Goal: Transaction & Acquisition: Purchase product/service

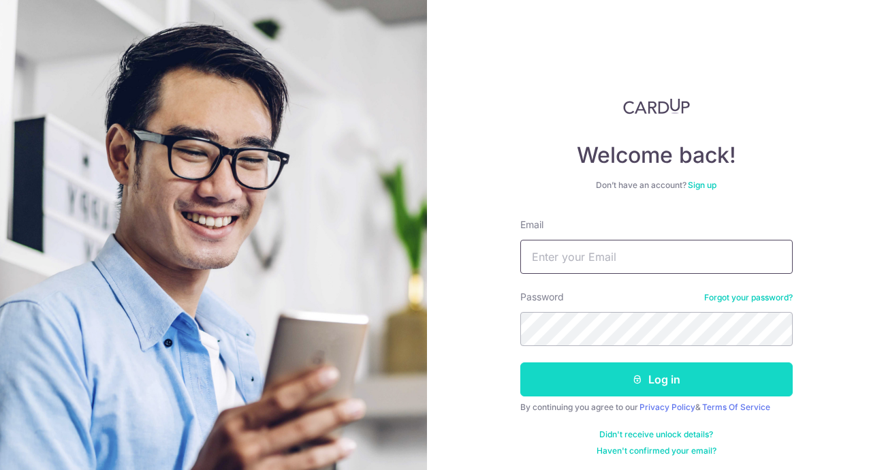
type input "[EMAIL_ADDRESS][DOMAIN_NAME]"
click at [605, 386] on button "Log in" at bounding box center [656, 379] width 272 height 34
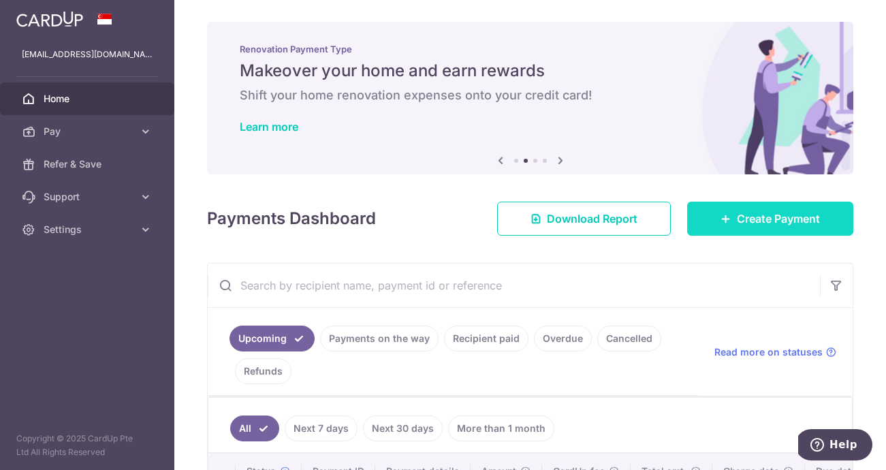
click at [756, 217] on span "Create Payment" at bounding box center [778, 218] width 83 height 16
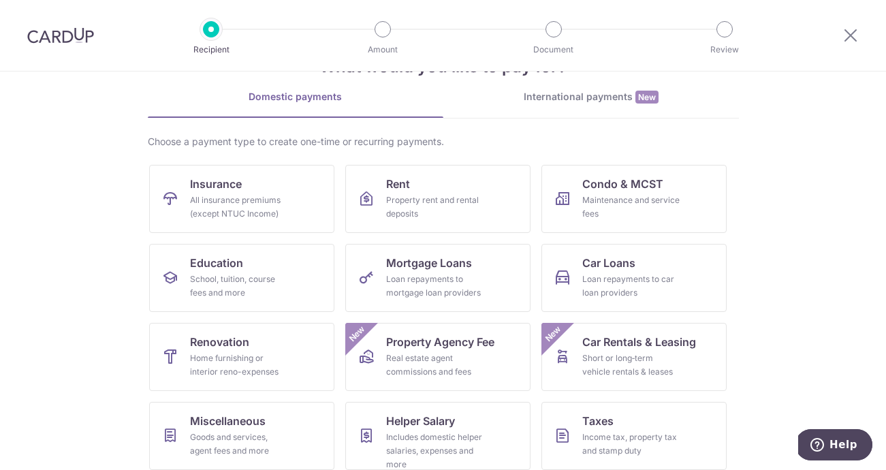
scroll to position [50, 0]
click at [254, 300] on link "Education School, tuition, course fees and more" at bounding box center [241, 277] width 185 height 68
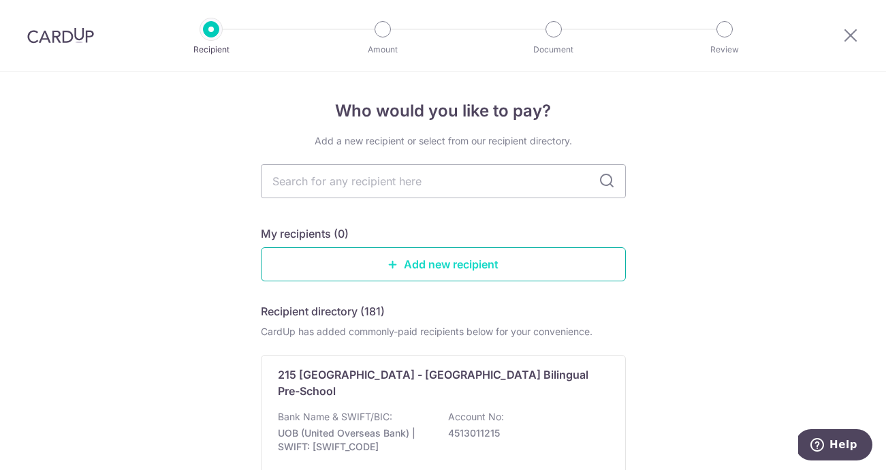
click at [419, 268] on link "Add new recipient" at bounding box center [443, 264] width 365 height 34
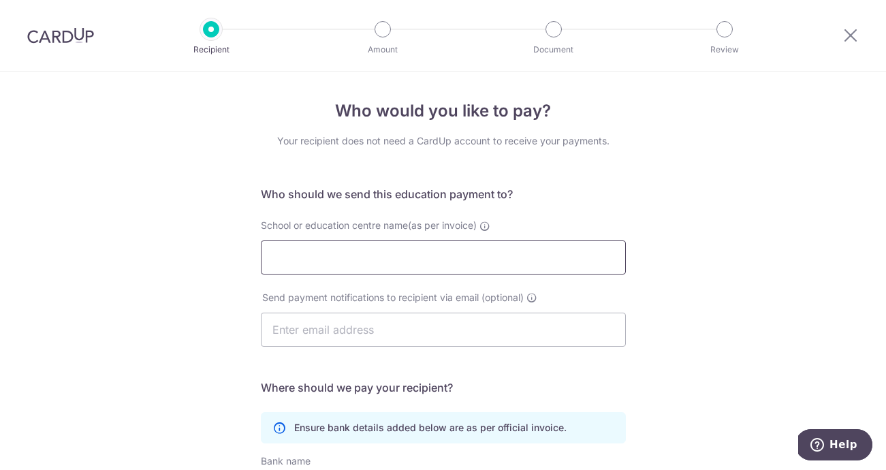
click at [362, 261] on input "School or education centre name(as per invoice)" at bounding box center [443, 257] width 365 height 34
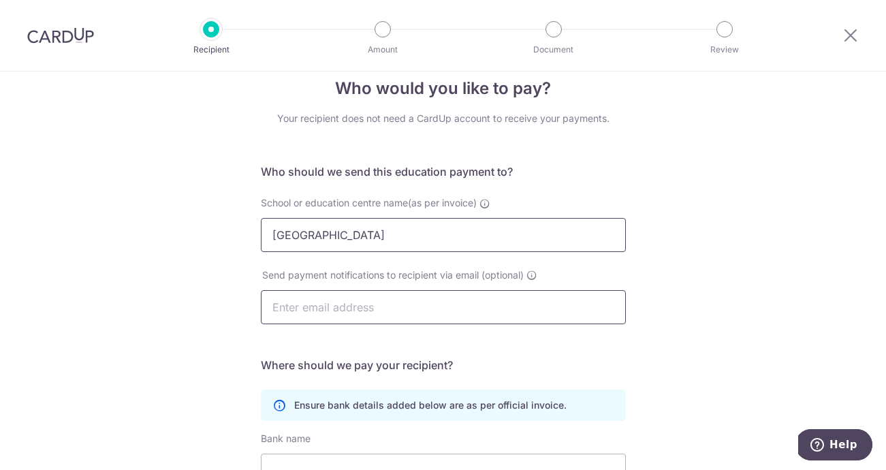
type input "United World College"
click at [327, 308] on input "text" at bounding box center [443, 307] width 365 height 34
type input "antonreyniers@gmail.com"
type input "Anton Reyniers"
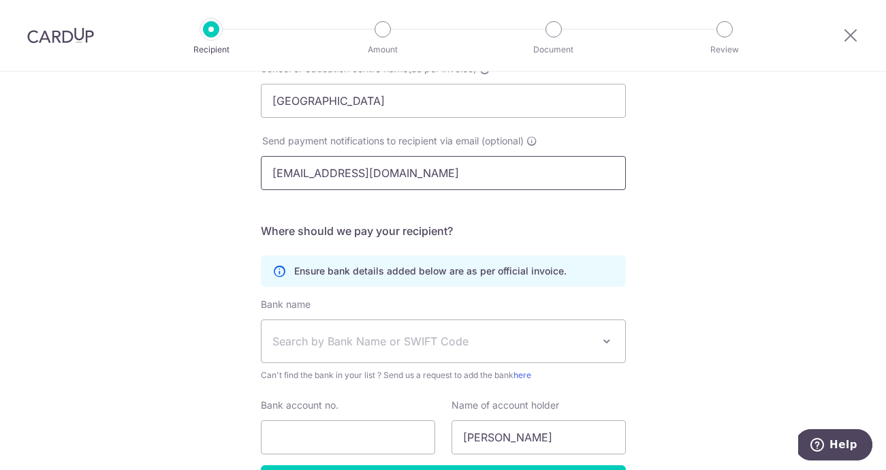
scroll to position [183, 0]
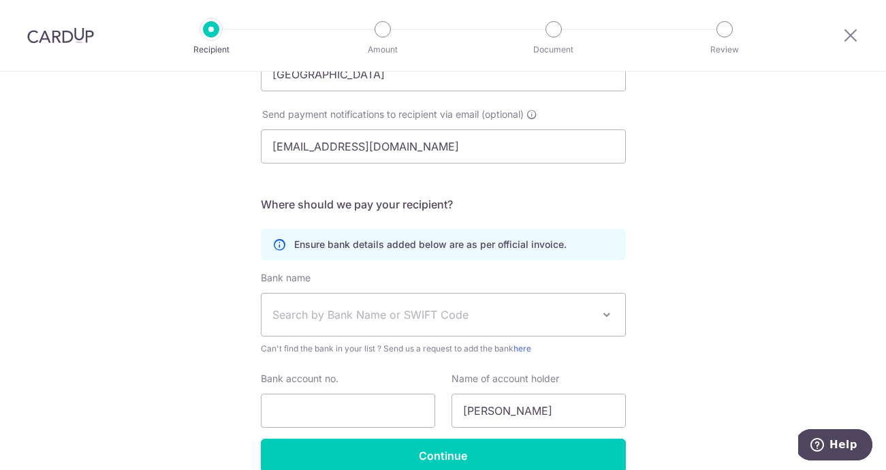
click at [298, 308] on span "Search by Bank Name or SWIFT Code" at bounding box center [432, 314] width 320 height 16
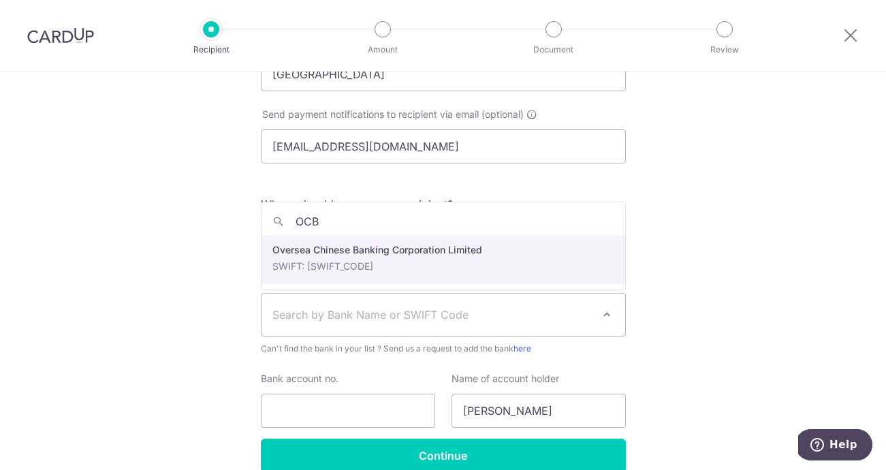
type input "OCB"
select select "12"
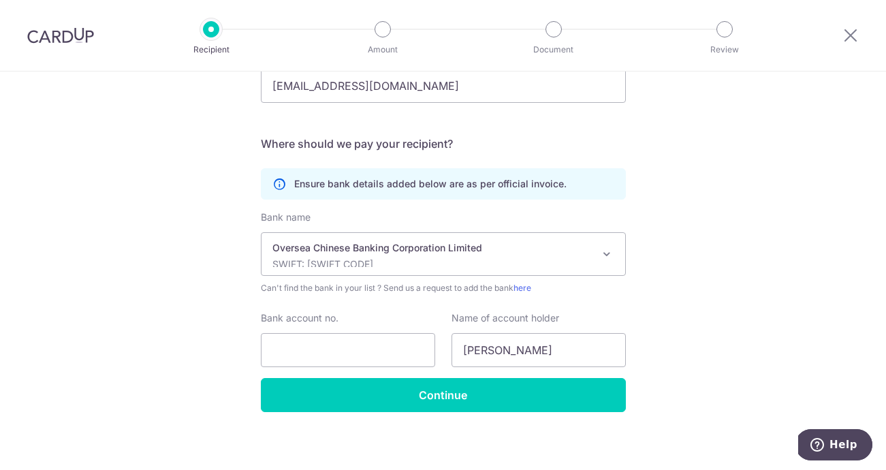
scroll to position [250, 0]
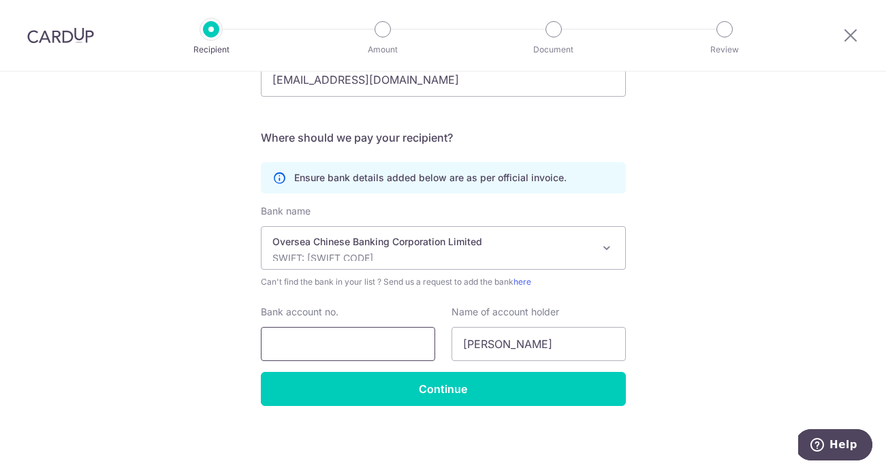
click at [310, 349] on input "Bank account no." at bounding box center [348, 344] width 174 height 34
click at [299, 343] on input "501" at bounding box center [348, 344] width 174 height 34
type input "501728034001"
drag, startPoint x: 550, startPoint y: 351, endPoint x: 451, endPoint y: 346, distance: 99.5
click at [449, 348] on div "Name of account holder Anton Reyniers" at bounding box center [538, 333] width 191 height 56
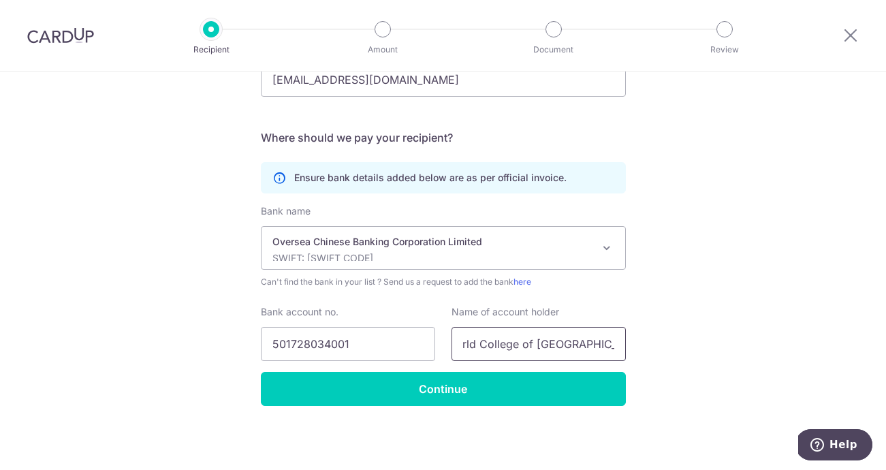
scroll to position [0, 58]
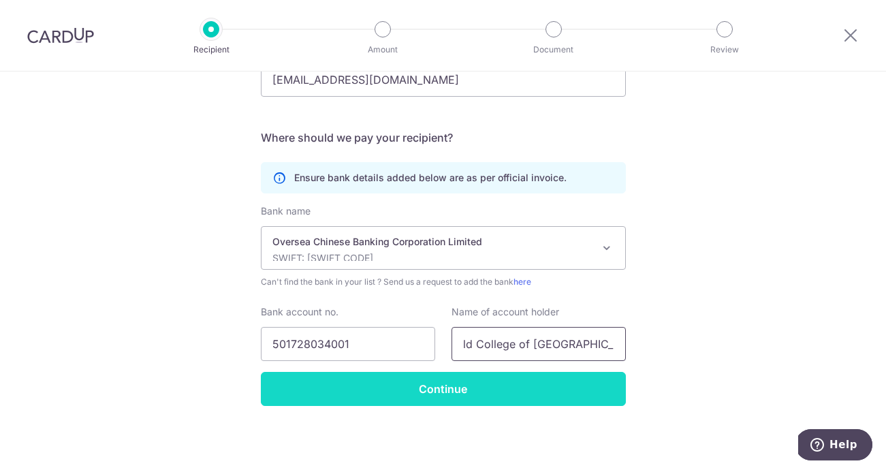
type input "United World College of South East Asia"
click at [417, 383] on input "Continue" at bounding box center [443, 389] width 365 height 34
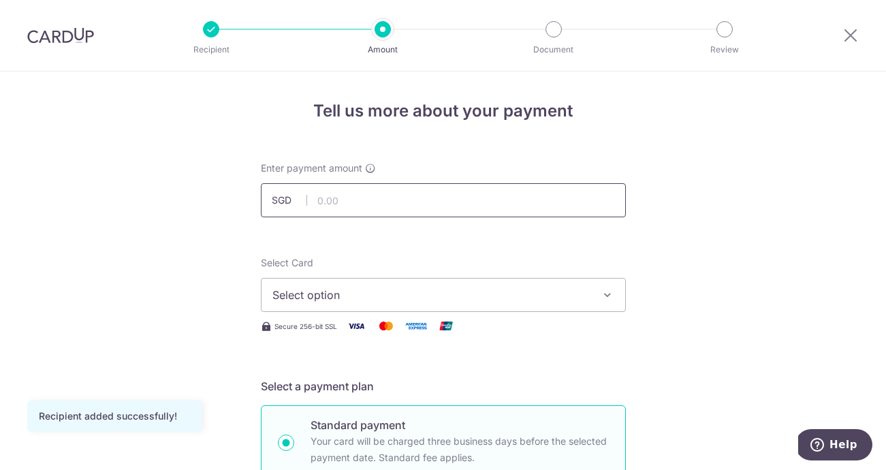
click at [340, 202] on input "text" at bounding box center [443, 200] width 365 height 34
type input "14,000.00"
click at [377, 291] on span "Select option" at bounding box center [430, 295] width 317 height 16
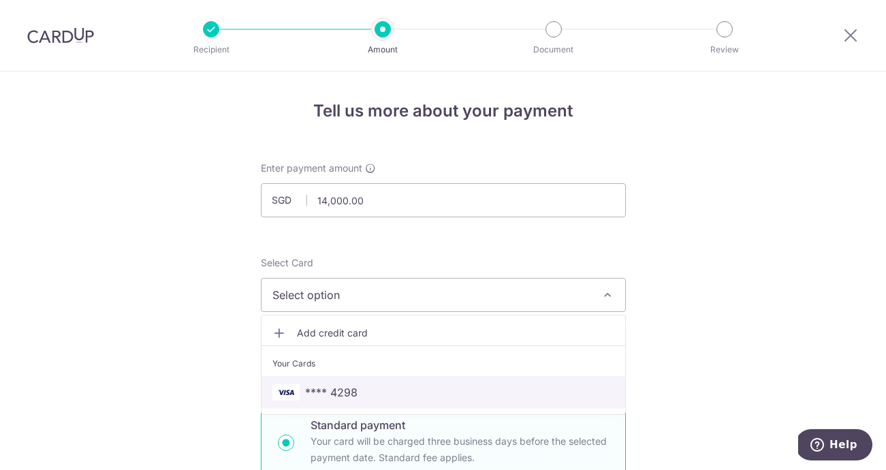
click at [360, 394] on span "**** 4298" at bounding box center [443, 392] width 342 height 16
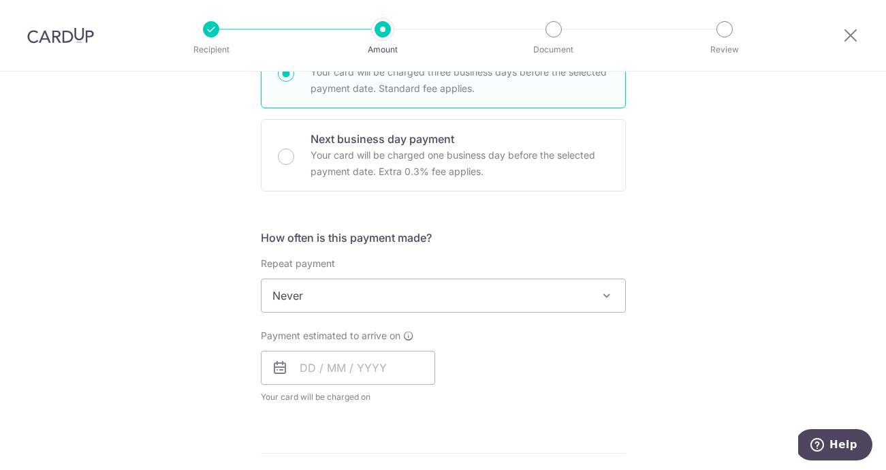
scroll to position [374, 0]
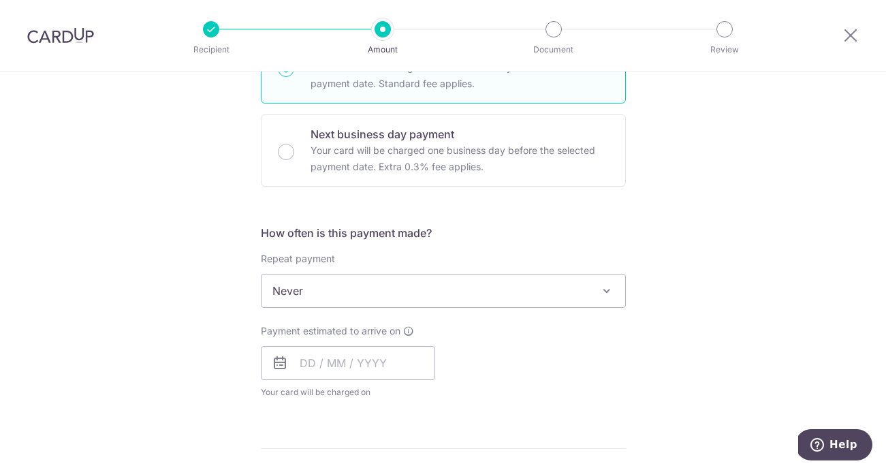
click at [560, 295] on span "Never" at bounding box center [443, 290] width 364 height 33
click at [753, 279] on div "Tell us more about your payment Enter payment amount SGD 14,000.00 14000.00 Rec…" at bounding box center [443, 314] width 886 height 1232
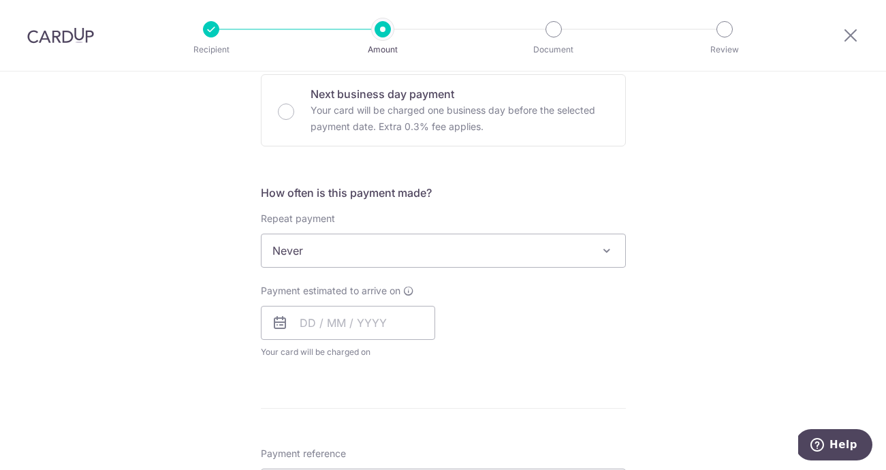
scroll to position [438, 0]
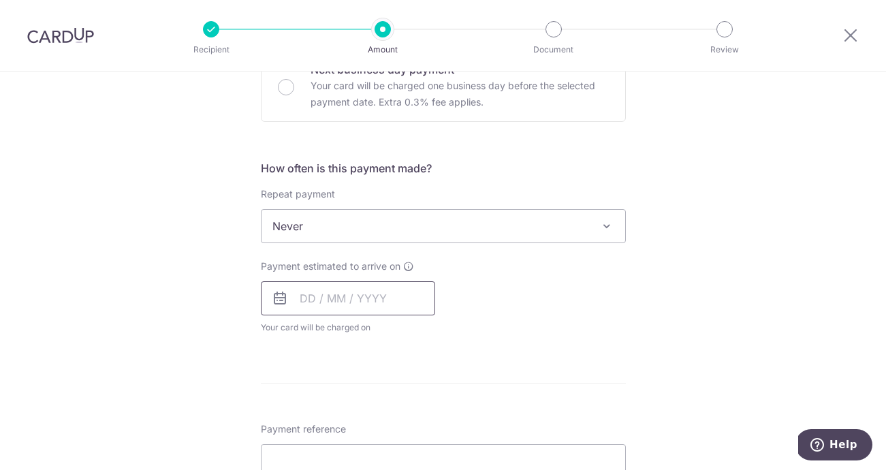
click at [317, 293] on input "text" at bounding box center [348, 298] width 174 height 34
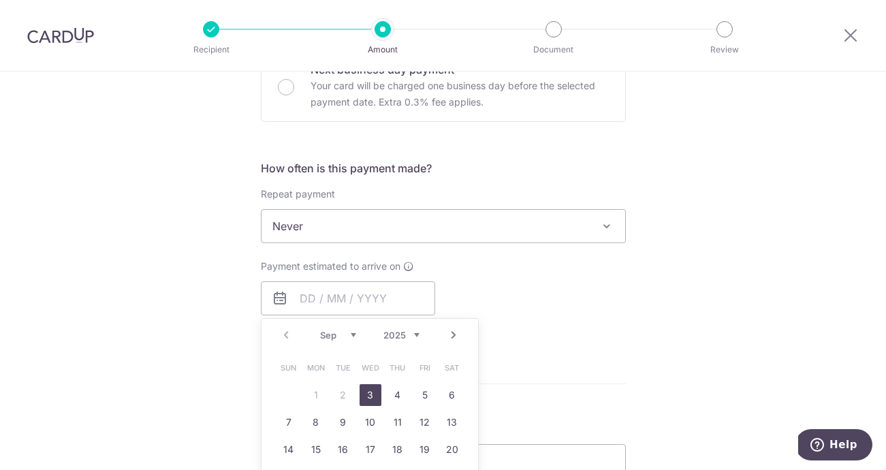
click at [362, 400] on link "3" at bounding box center [371, 395] width 22 height 22
type input "[DATE]"
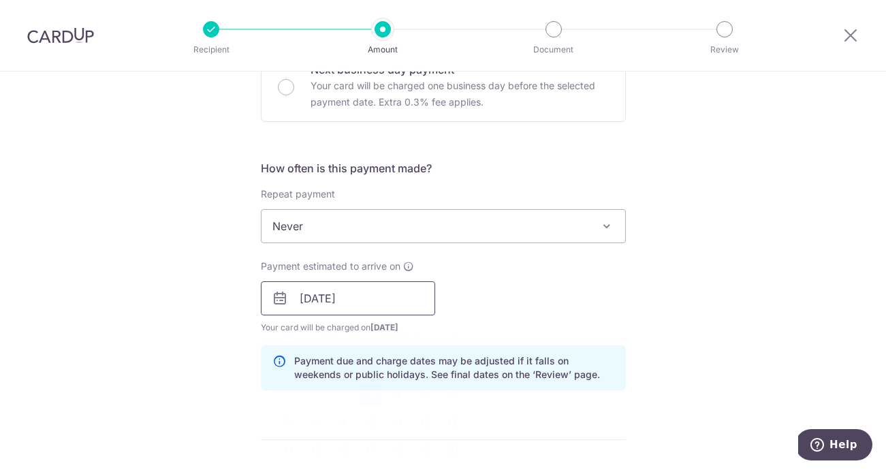
click at [405, 306] on input "[DATE]" at bounding box center [348, 298] width 174 height 34
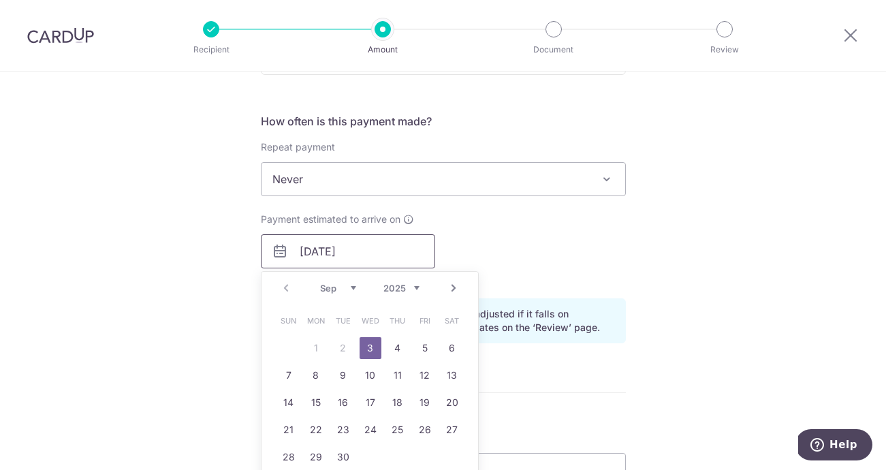
scroll to position [490, 0]
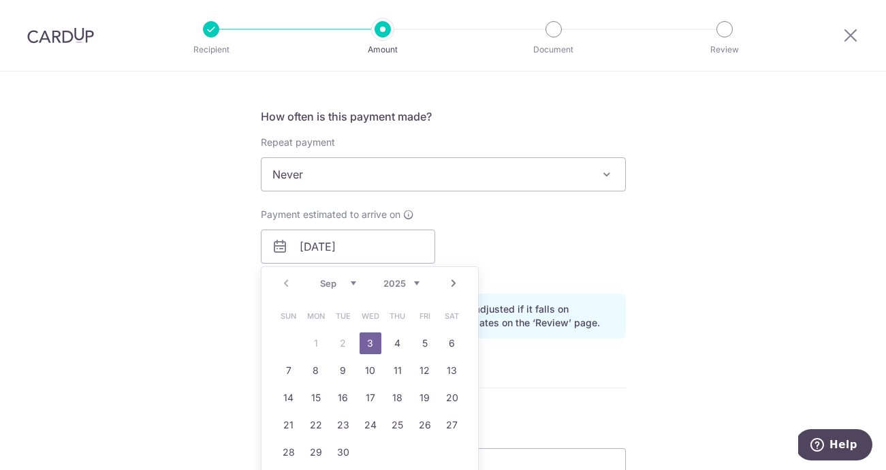
click at [229, 362] on div "Tell us more about your payment Enter payment amount SGD 14,000.00 14000.00 Rec…" at bounding box center [443, 225] width 886 height 1288
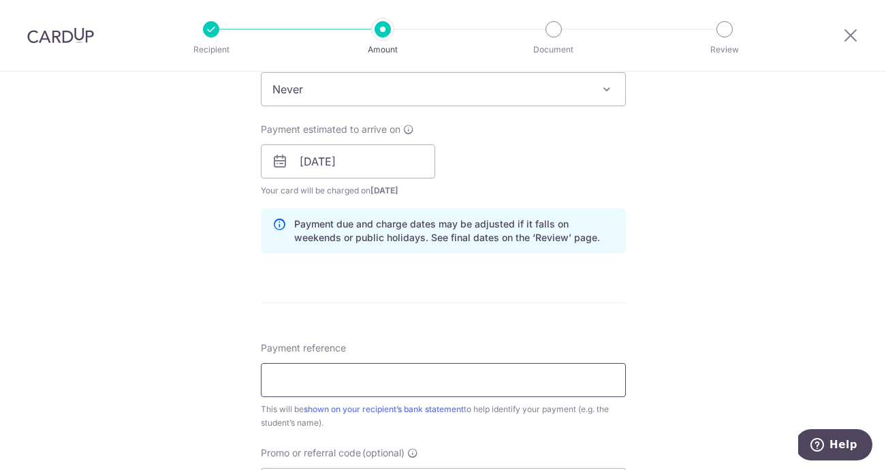
scroll to position [577, 0]
click at [347, 380] on input "Payment reference" at bounding box center [443, 379] width 365 height 34
type input "Anton Reyniers Fees #1"
click at [712, 312] on div "Tell us more about your payment Enter payment amount SGD 14,000.00 14000.00 Rec…" at bounding box center [443, 139] width 886 height 1288
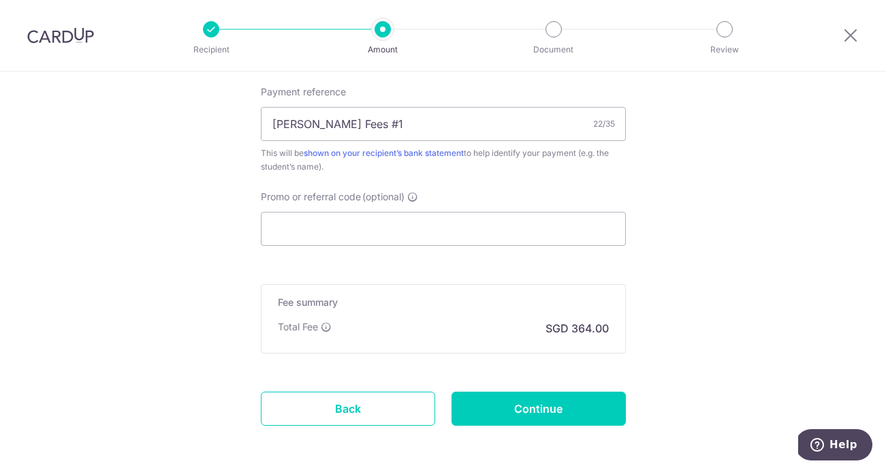
scroll to position [837, 0]
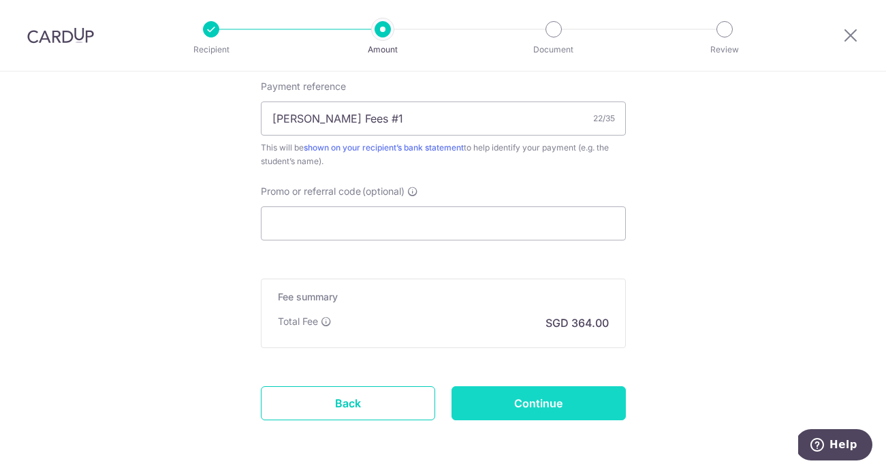
click at [537, 402] on input "Continue" at bounding box center [538, 403] width 174 height 34
type input "Create Schedule"
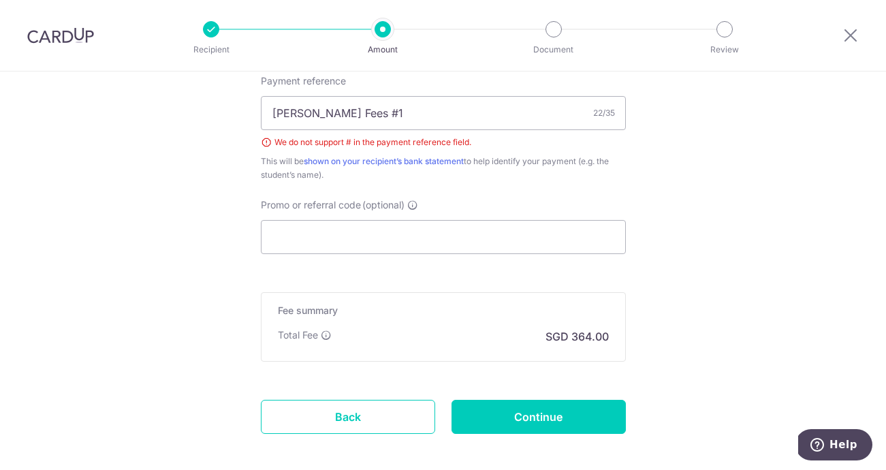
scroll to position [818, 0]
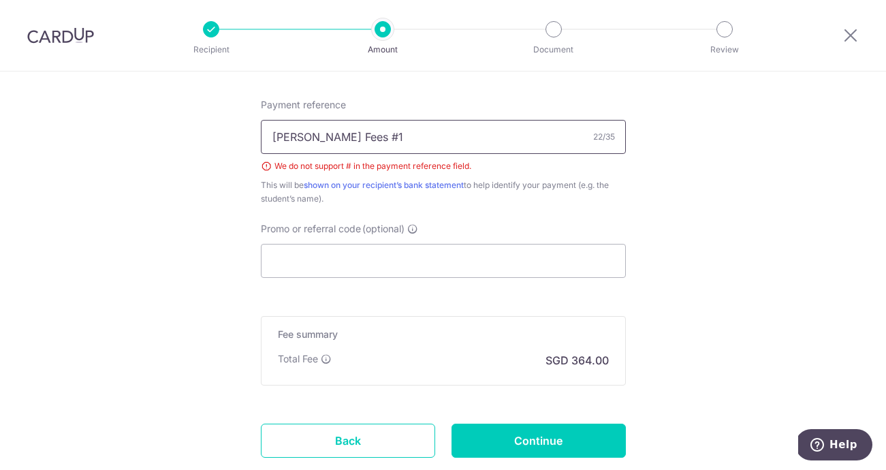
click at [386, 138] on input "[PERSON_NAME] Fees #1" at bounding box center [443, 137] width 365 height 34
type input "Anton Reyniers Fees 1"
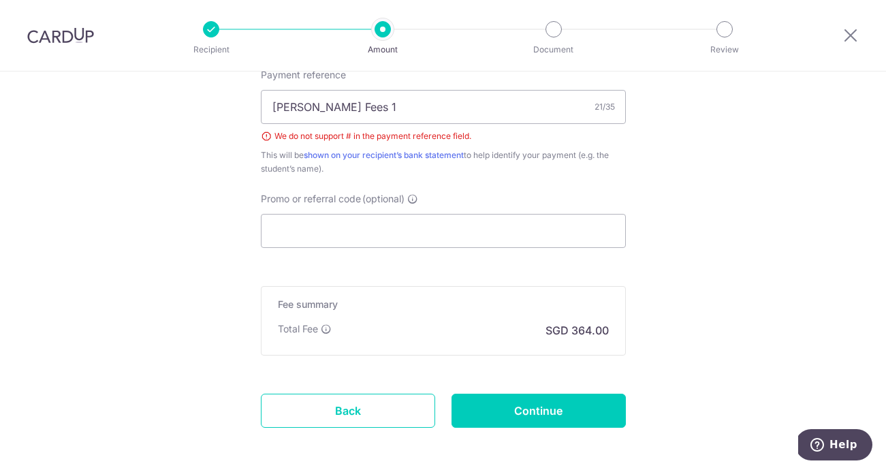
scroll to position [849, 0]
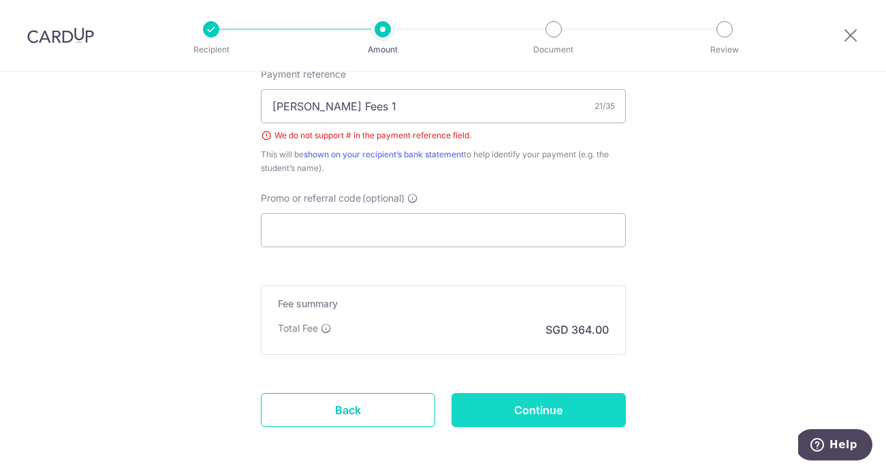
click at [546, 409] on input "Continue" at bounding box center [538, 410] width 174 height 34
type input "Create Schedule"
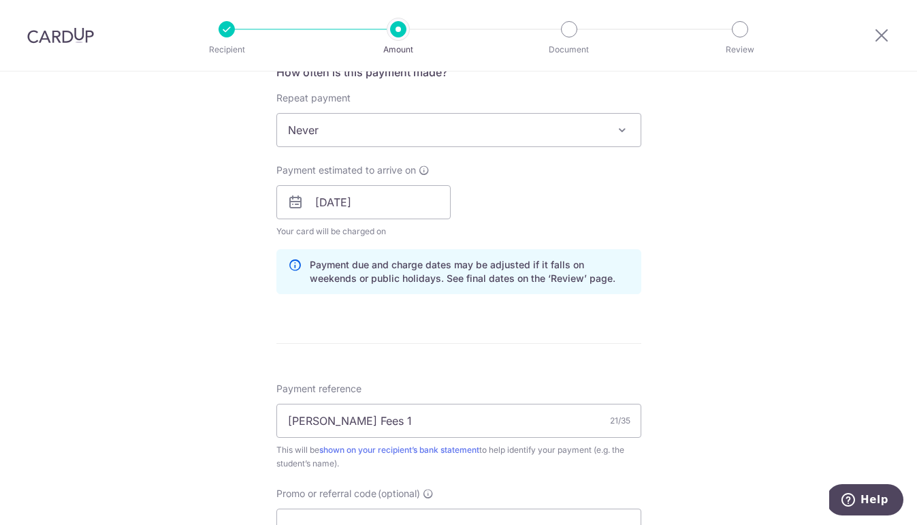
scroll to position [592, 0]
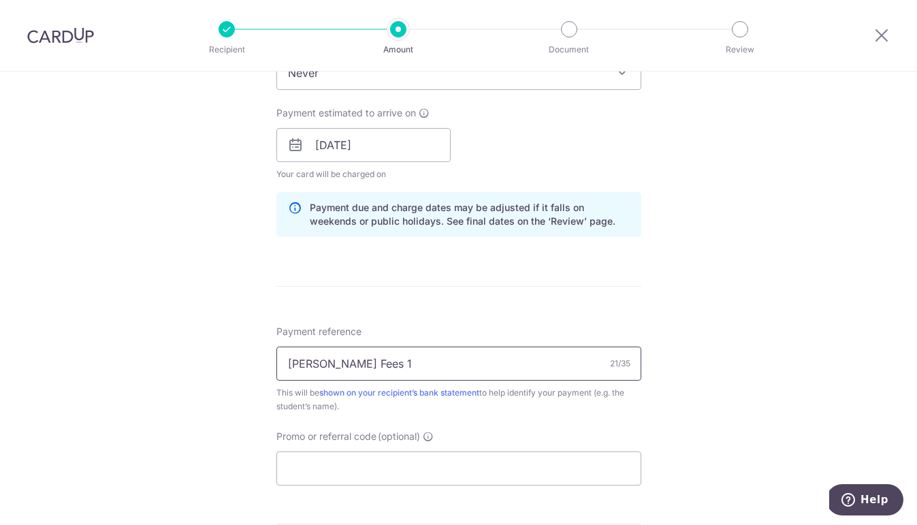
drag, startPoint x: 413, startPoint y: 365, endPoint x: 266, endPoint y: 364, distance: 146.4
click at [266, 364] on div "Tell us more about your payment Enter payment amount SGD 14,000.00 14000.00 Sel…" at bounding box center [458, 124] width 917 height 1288
drag, startPoint x: 349, startPoint y: 369, endPoint x: 295, endPoint y: 369, distance: 53.8
click at [295, 369] on input "Adam Reyniers" at bounding box center [458, 364] width 365 height 34
type input "A"
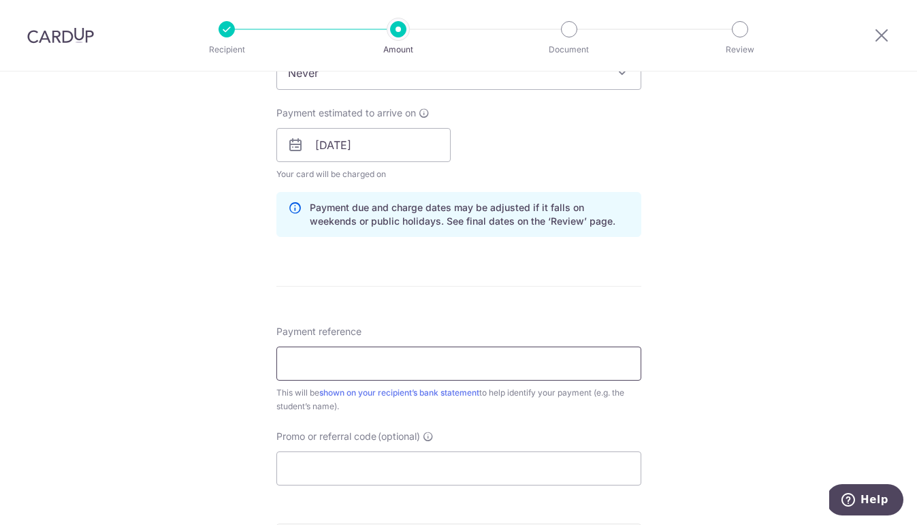
paste input "Adam Mokhnar ABDULLAH"
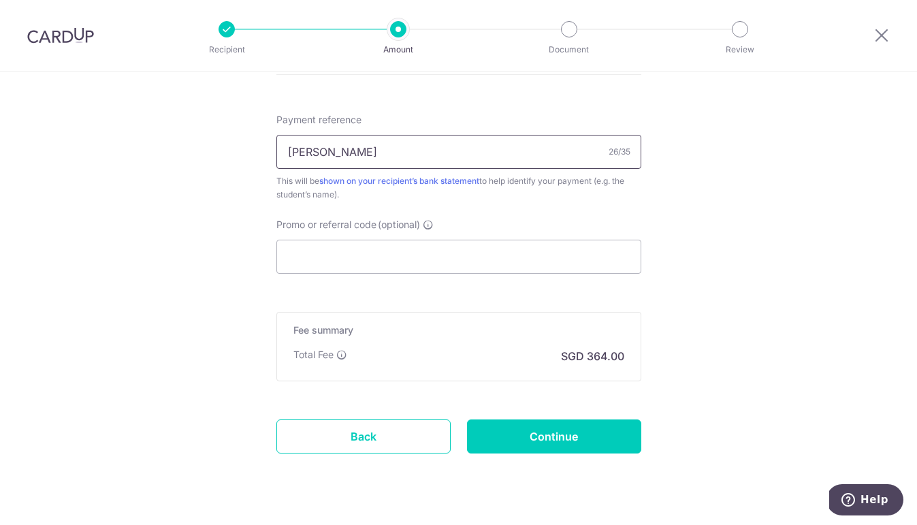
scroll to position [834, 0]
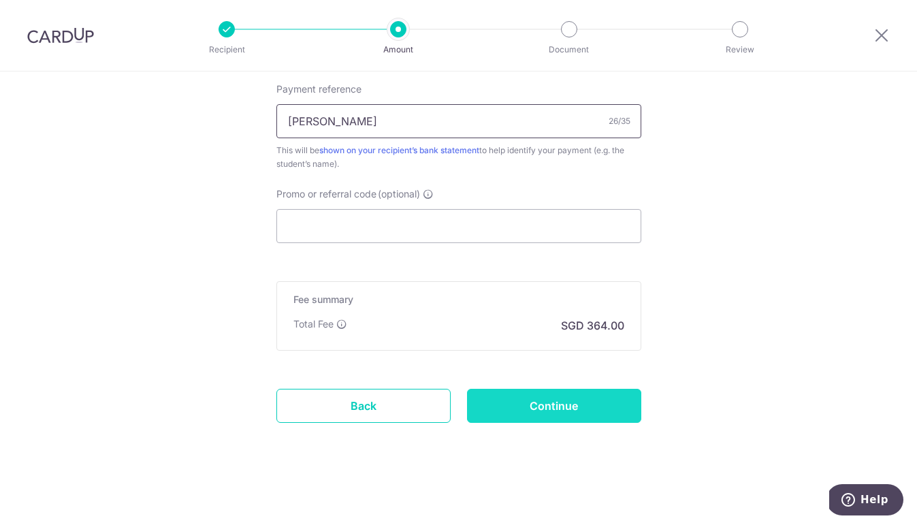
type input "[PERSON_NAME]"
click at [556, 410] on input "Continue" at bounding box center [554, 406] width 174 height 34
type input "Update Schedule"
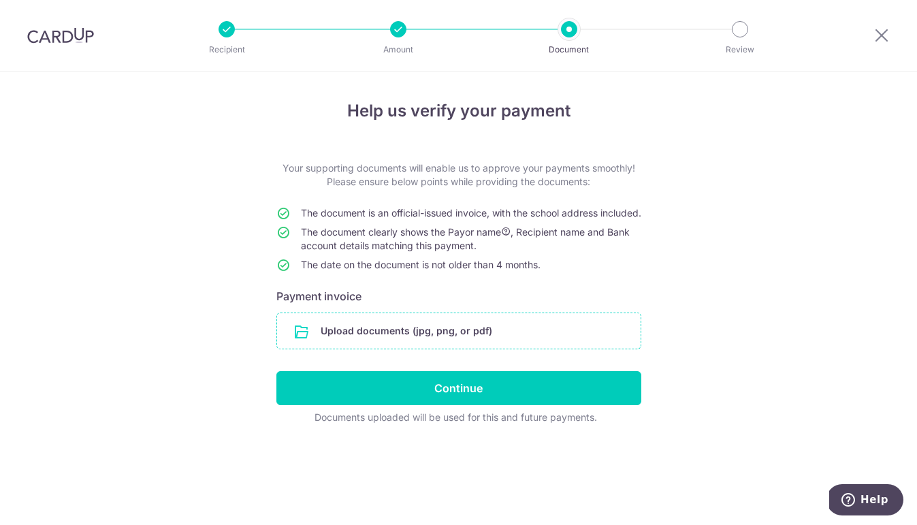
click at [396, 343] on input "file" at bounding box center [459, 330] width 364 height 35
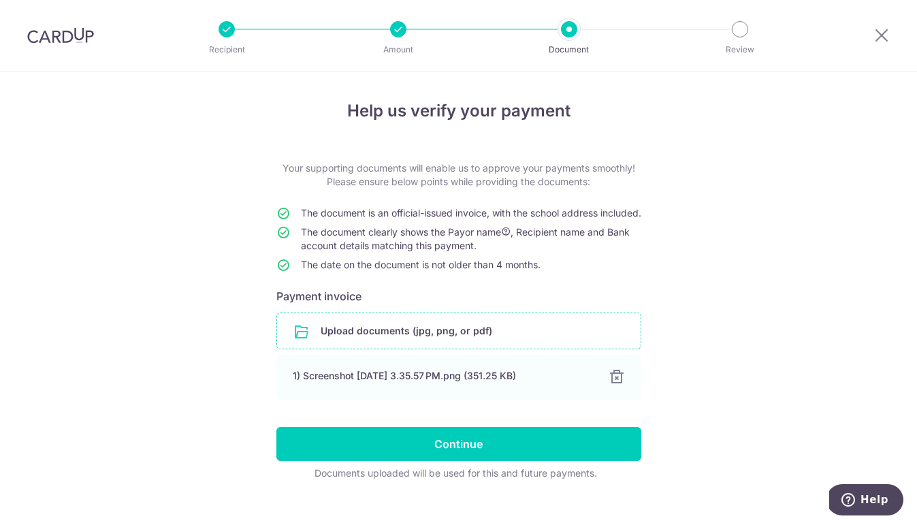
click at [425, 347] on input "file" at bounding box center [459, 330] width 364 height 35
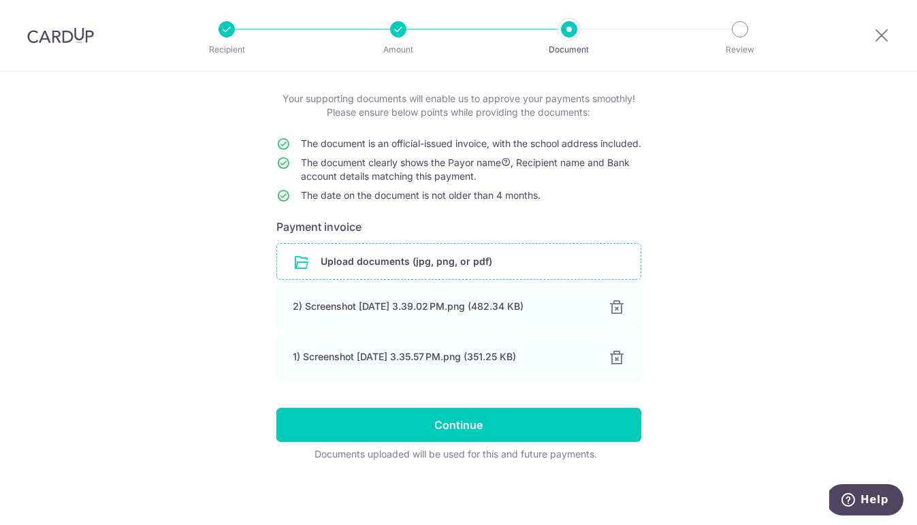
scroll to position [83, 0]
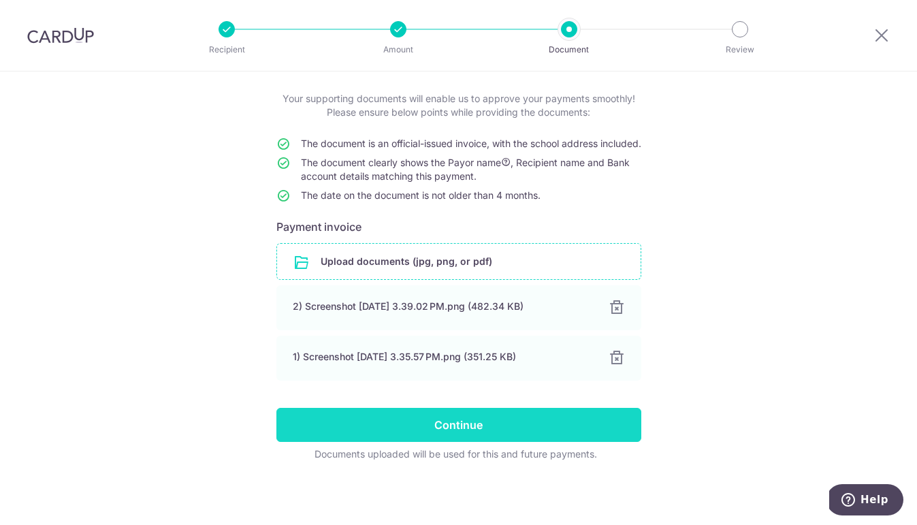
click at [476, 423] on input "Continue" at bounding box center [458, 425] width 365 height 34
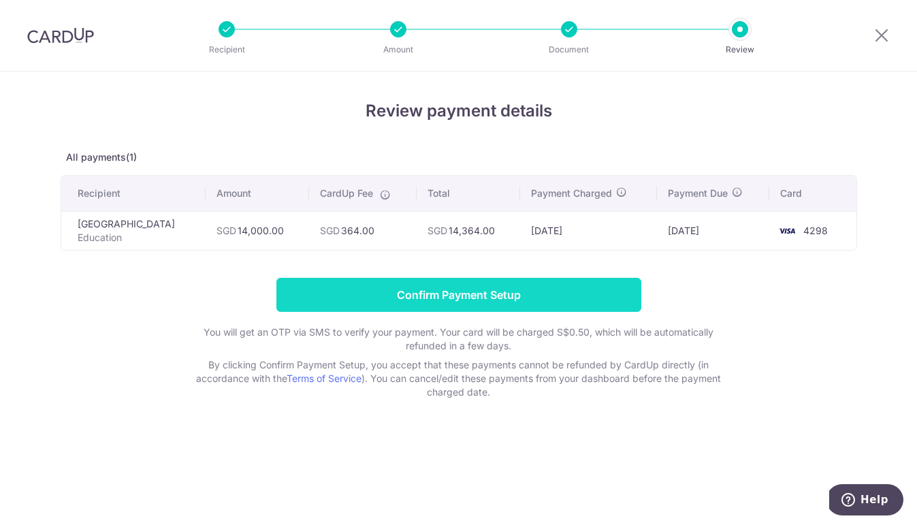
click at [462, 297] on input "Confirm Payment Setup" at bounding box center [458, 295] width 365 height 34
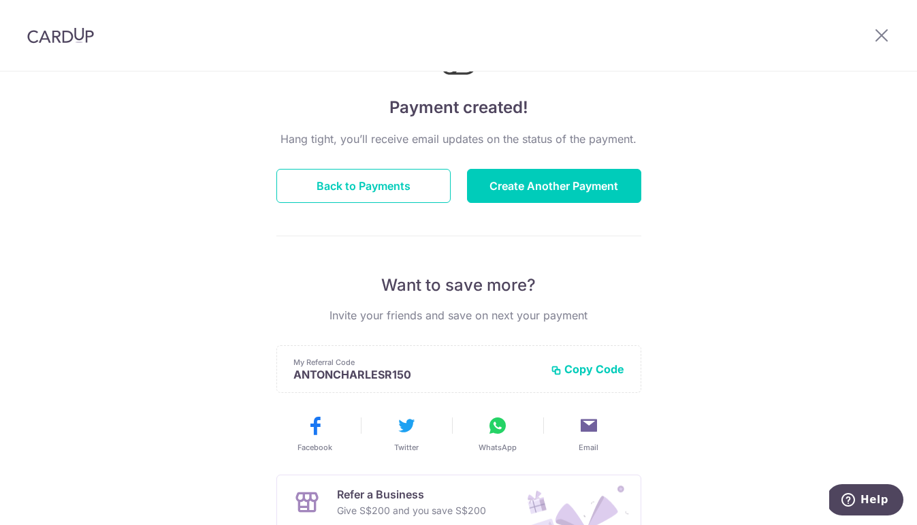
scroll to position [26, 0]
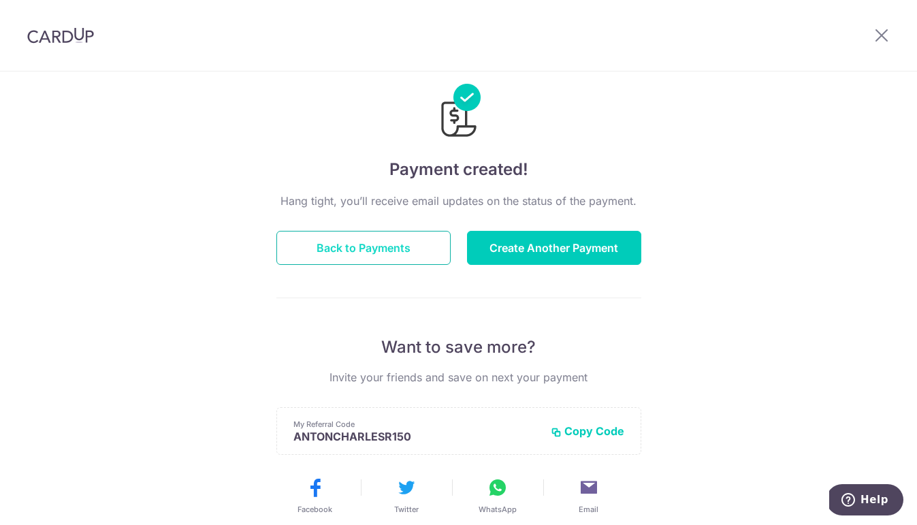
click at [348, 249] on button "Back to Payments" at bounding box center [363, 248] width 174 height 34
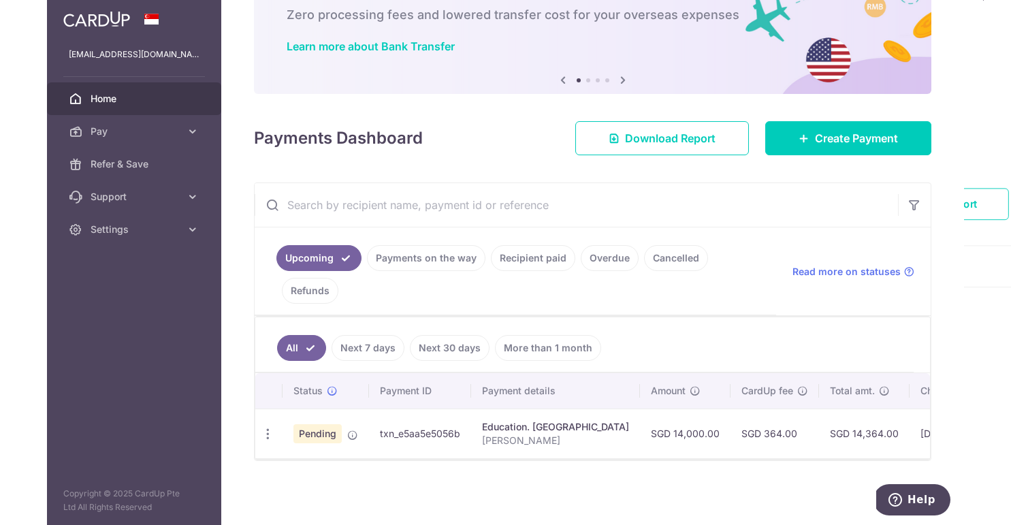
scroll to position [31, 0]
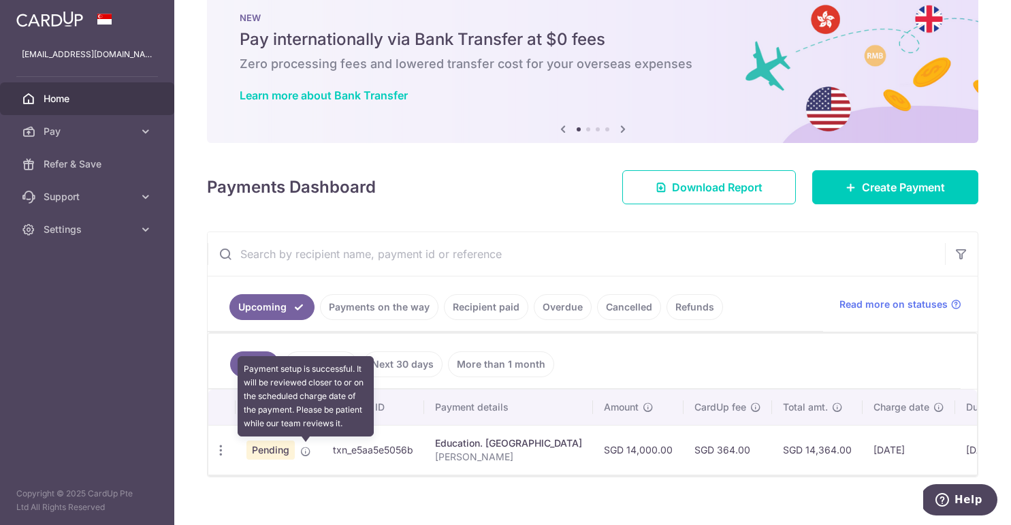
click at [306, 452] on icon at bounding box center [305, 451] width 11 height 11
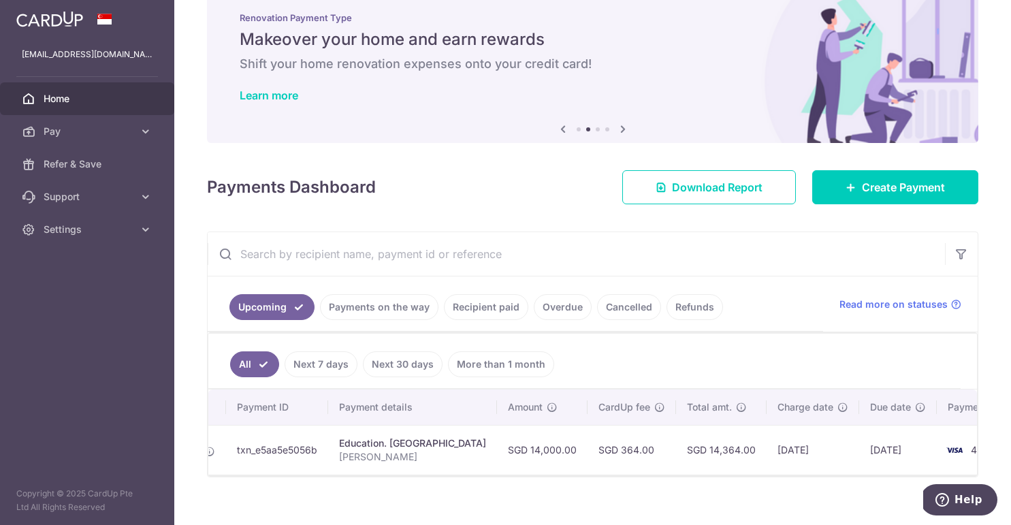
scroll to position [0, 95]
